Goal: Task Accomplishment & Management: Manage account settings

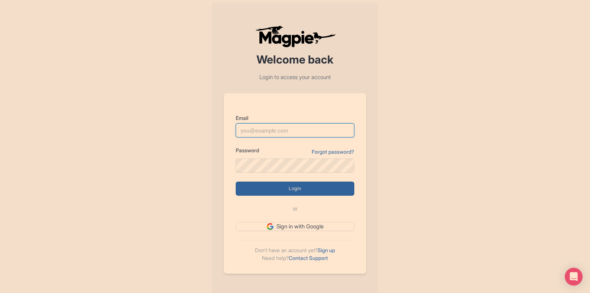
type input "somnath@raynatours.com"
click at [286, 188] on input "Login" at bounding box center [295, 188] width 119 height 14
type input "Logging in..."
